Goal: Find specific page/section: Find specific page/section

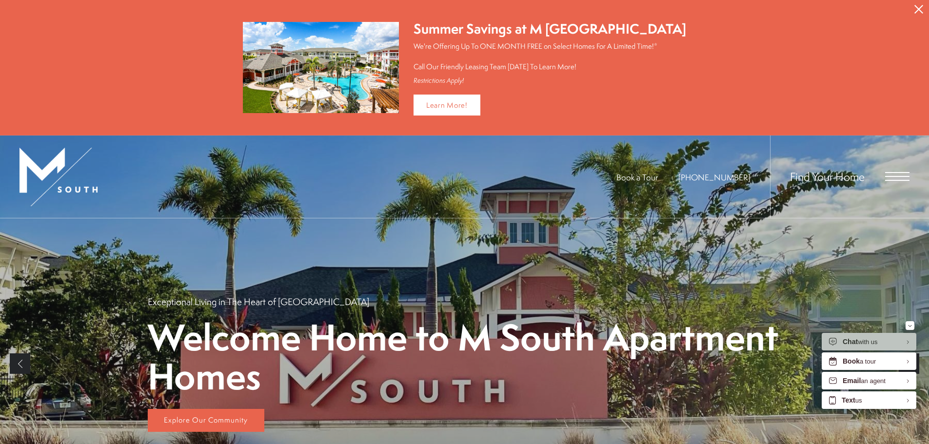
click at [921, 7] on icon "Close Alert" at bounding box center [919, 9] width 9 height 9
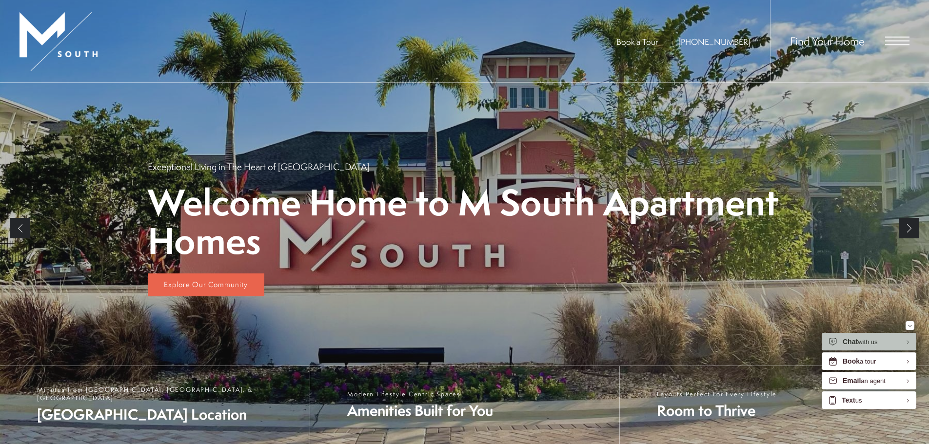
click at [889, 47] on div "Find Your Home" at bounding box center [840, 41] width 140 height 82
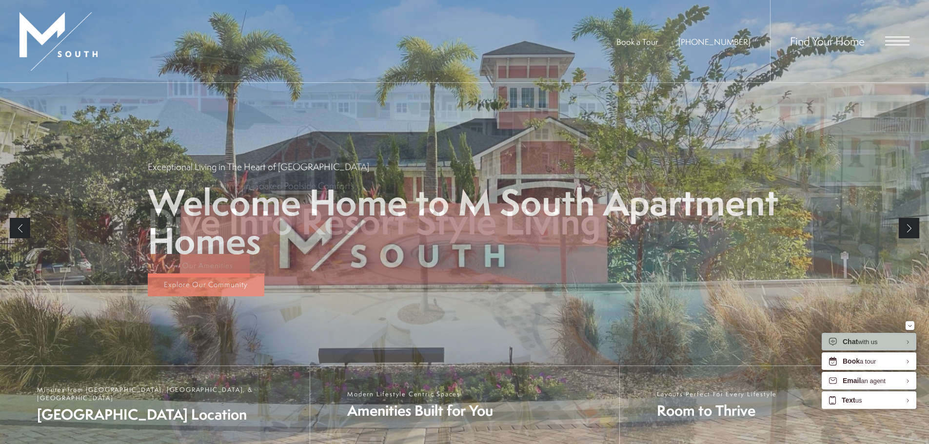
click at [897, 38] on span "Open Menu" at bounding box center [897, 41] width 24 height 9
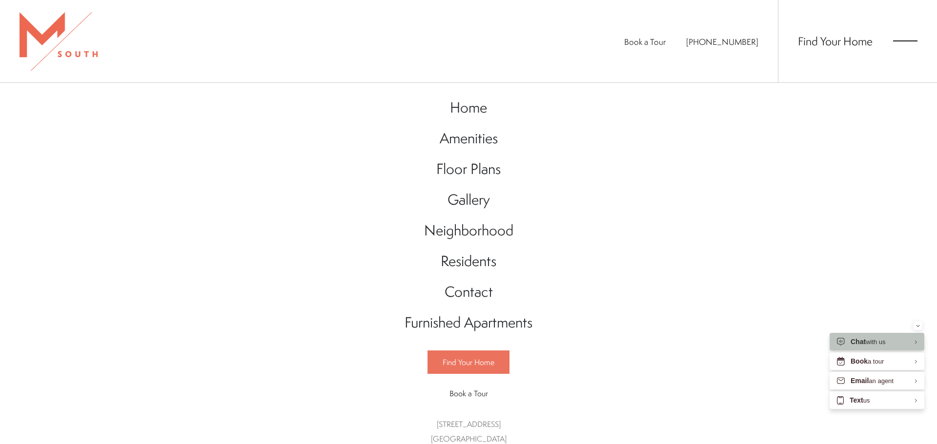
click at [490, 366] on span "Find Your Home" at bounding box center [468, 362] width 52 height 11
